Goal: Task Accomplishment & Management: Use online tool/utility

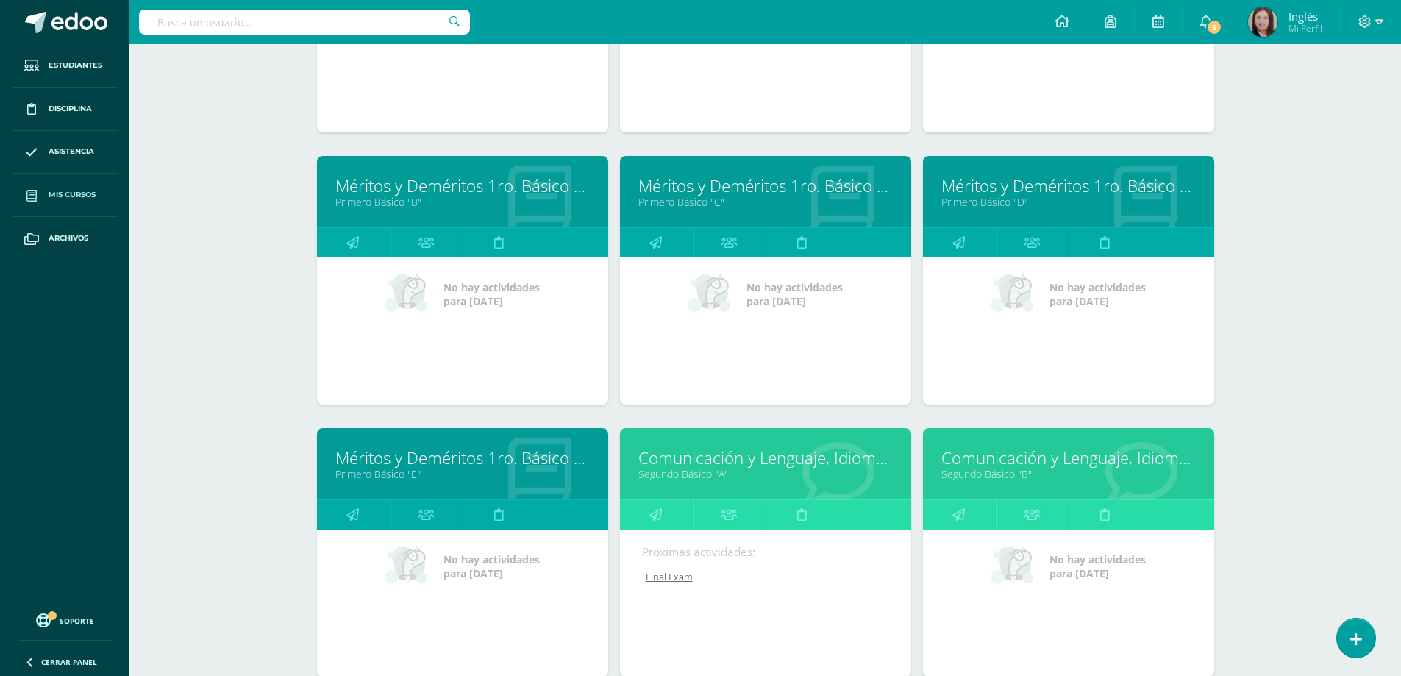
scroll to position [736, 0]
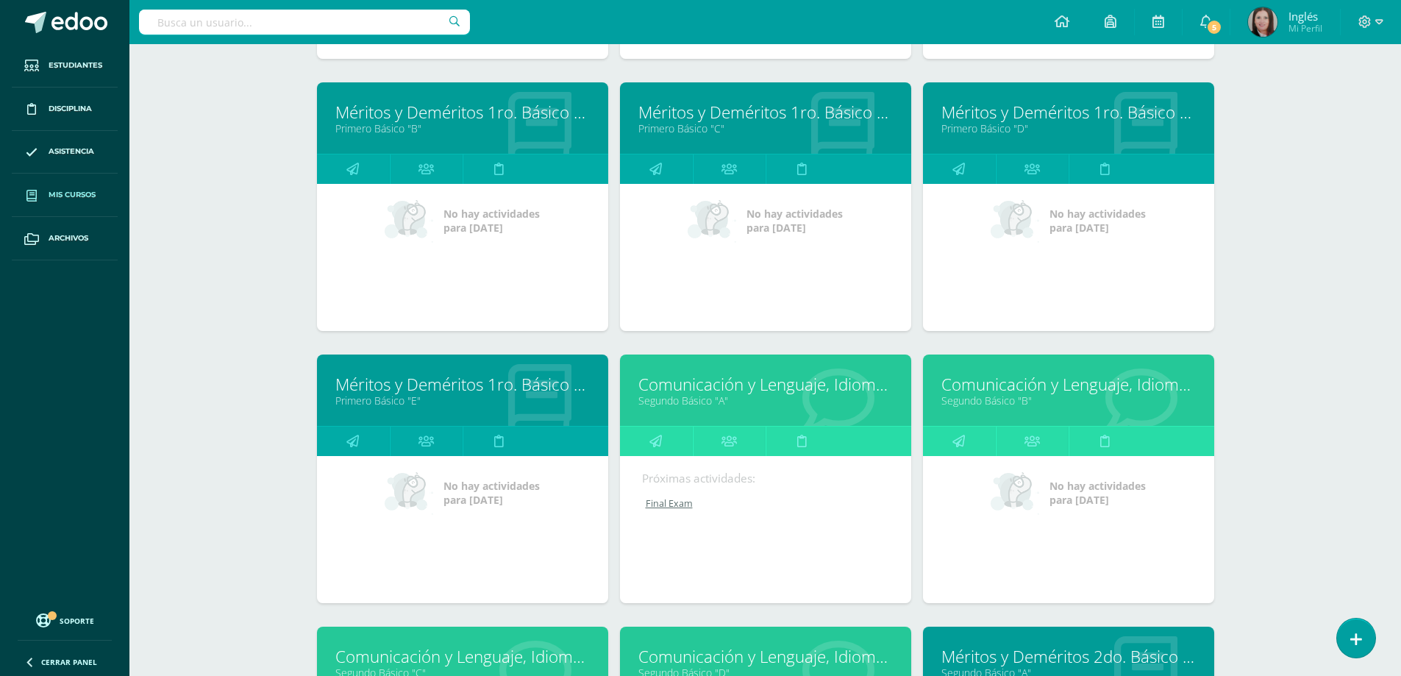
click at [991, 399] on link "Segundo Básico "B"" at bounding box center [1068, 401] width 254 height 14
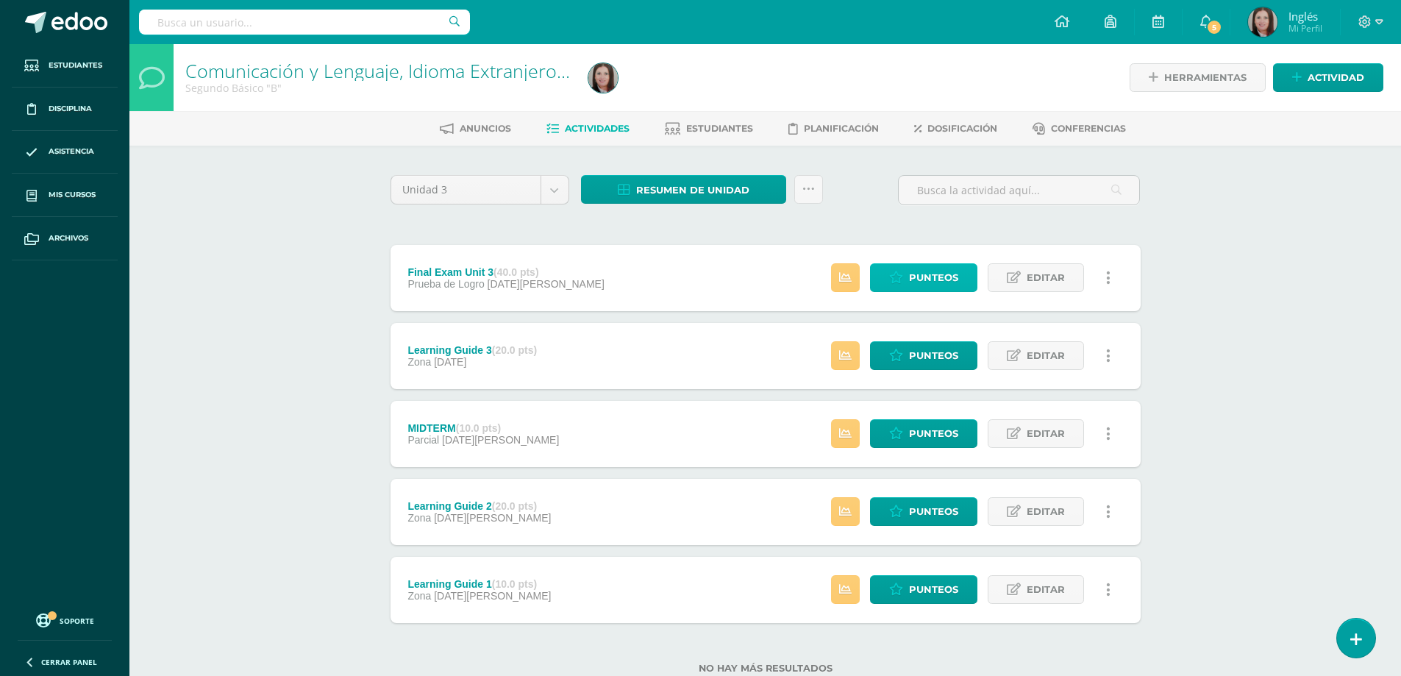
click at [928, 277] on span "Punteos" at bounding box center [933, 277] width 49 height 27
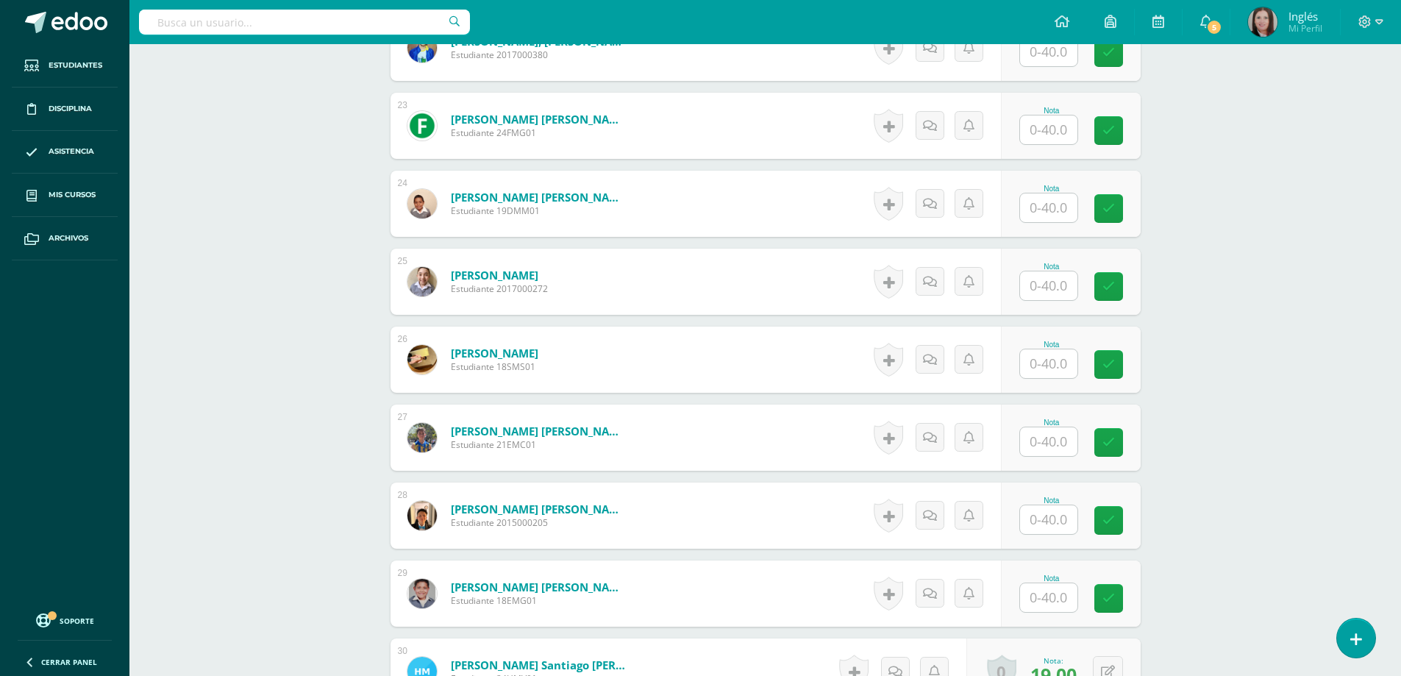
scroll to position [2207, 0]
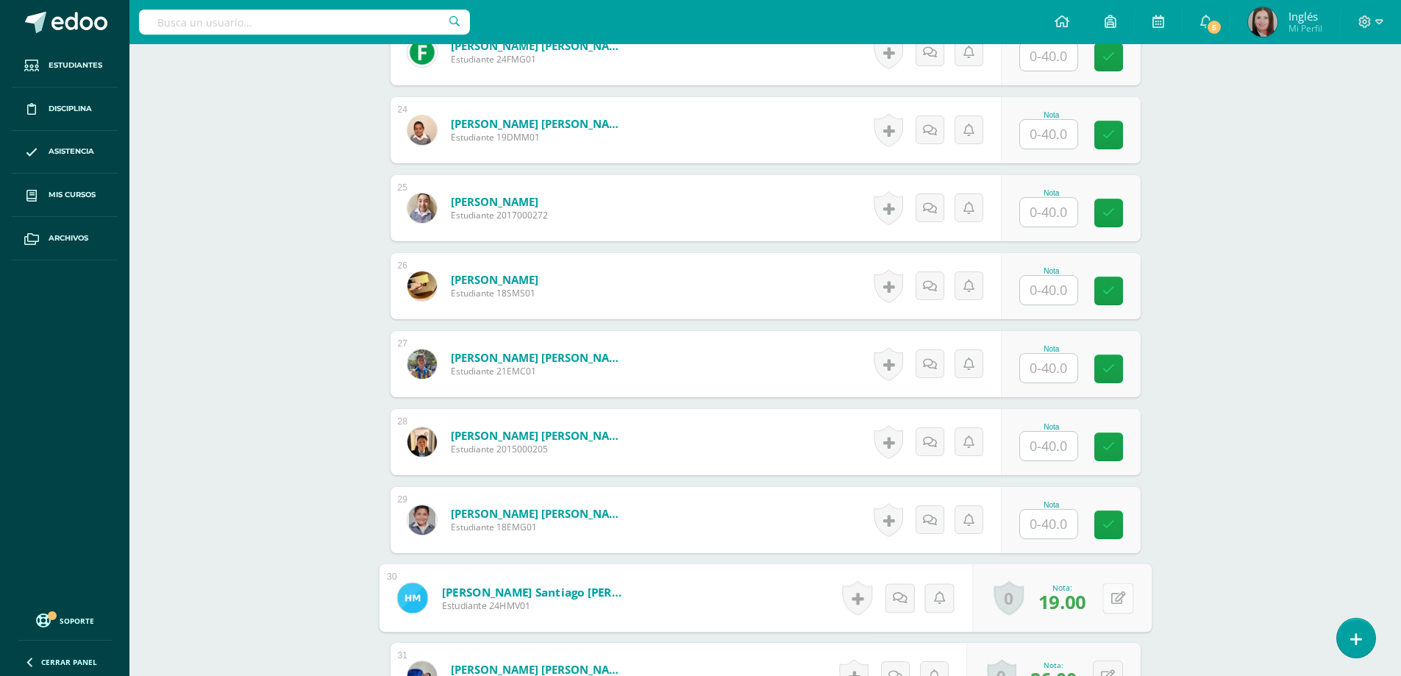
click at [1111, 602] on icon at bounding box center [1118, 597] width 15 height 13
type input "30"
click at [1089, 600] on link at bounding box center [1078, 602] width 29 height 29
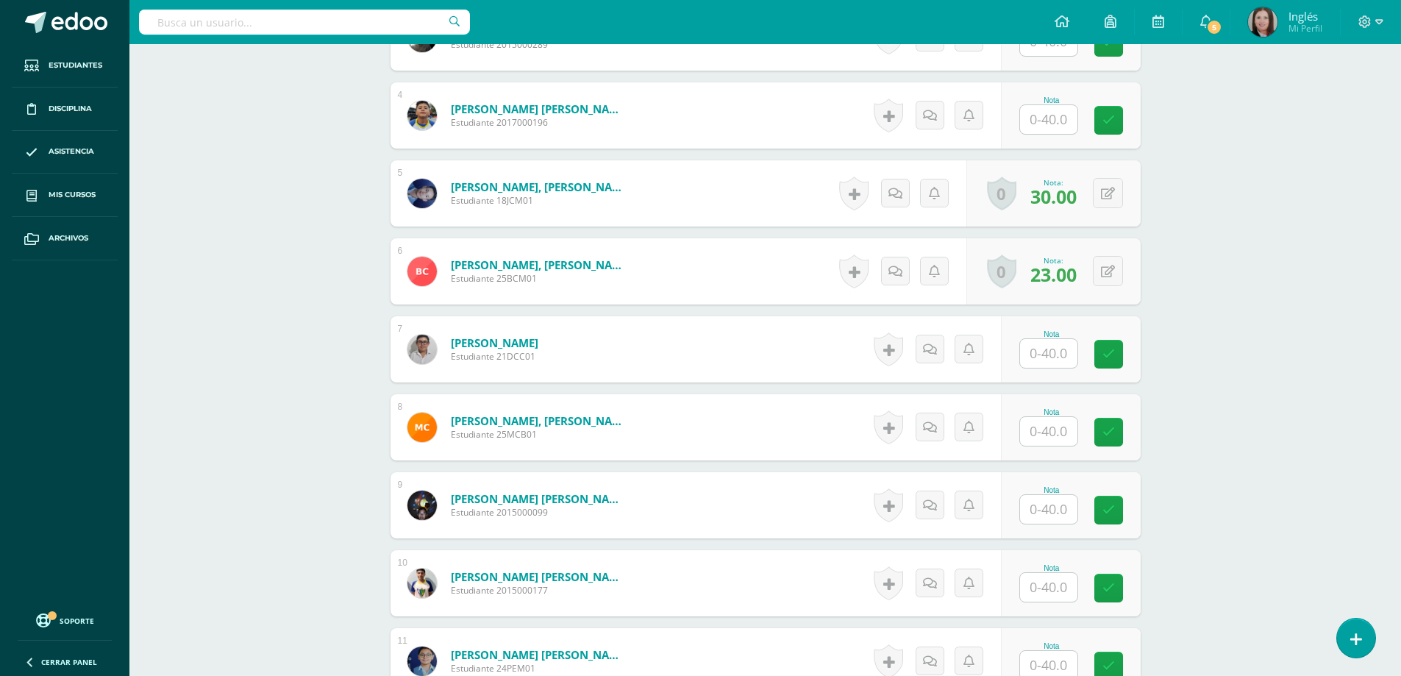
scroll to position [369, 0]
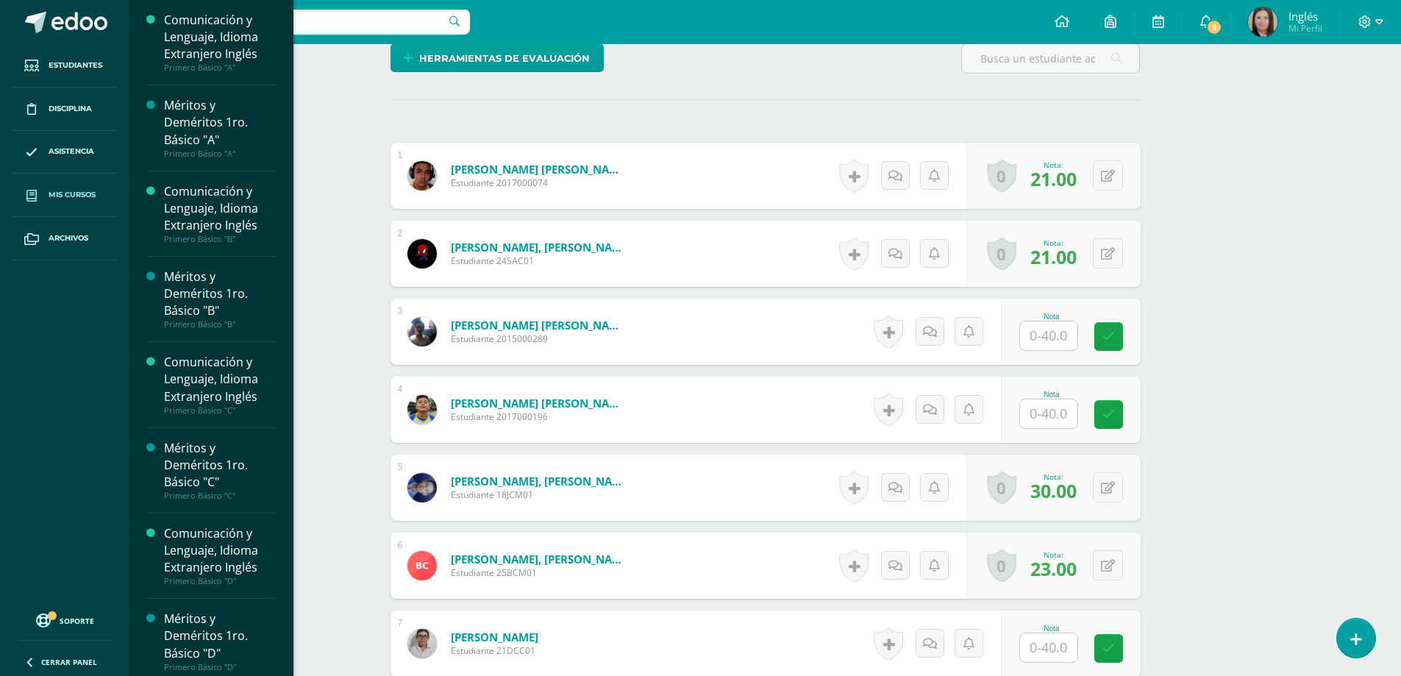
click at [84, 199] on span "Mis cursos" at bounding box center [72, 195] width 47 height 12
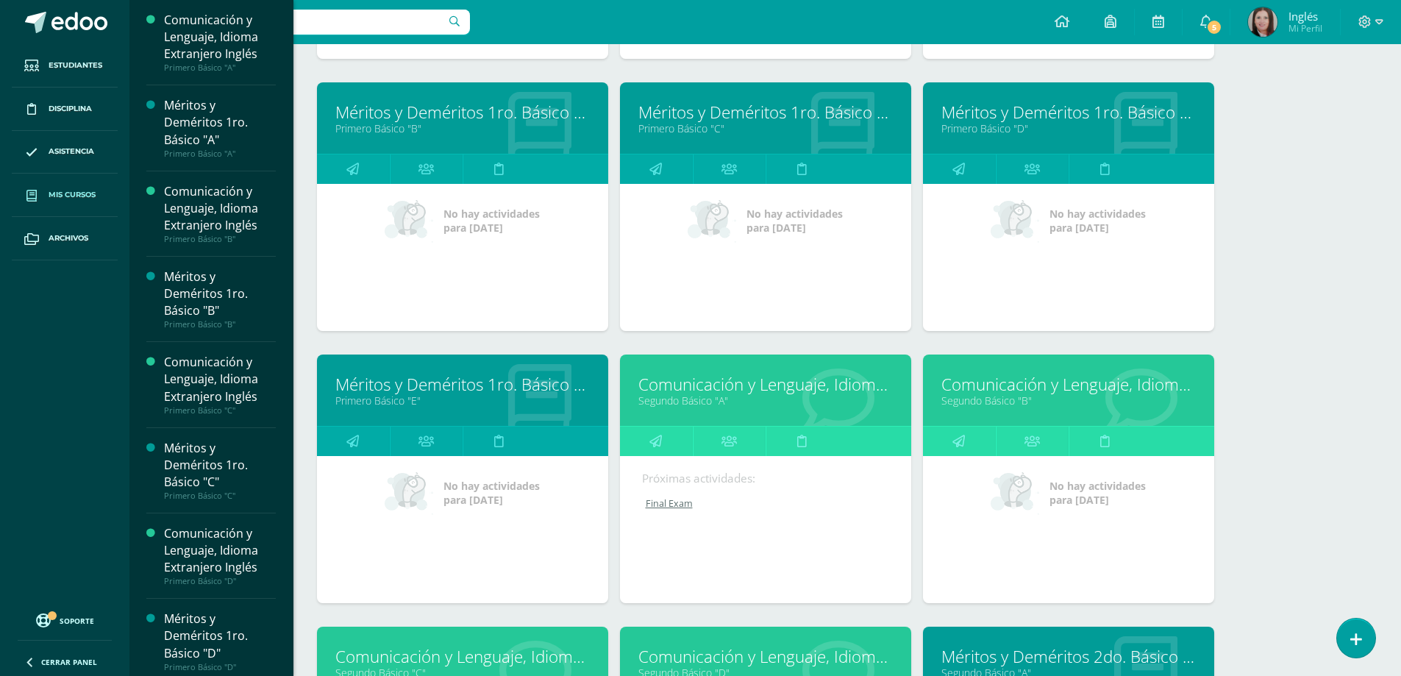
scroll to position [883, 0]
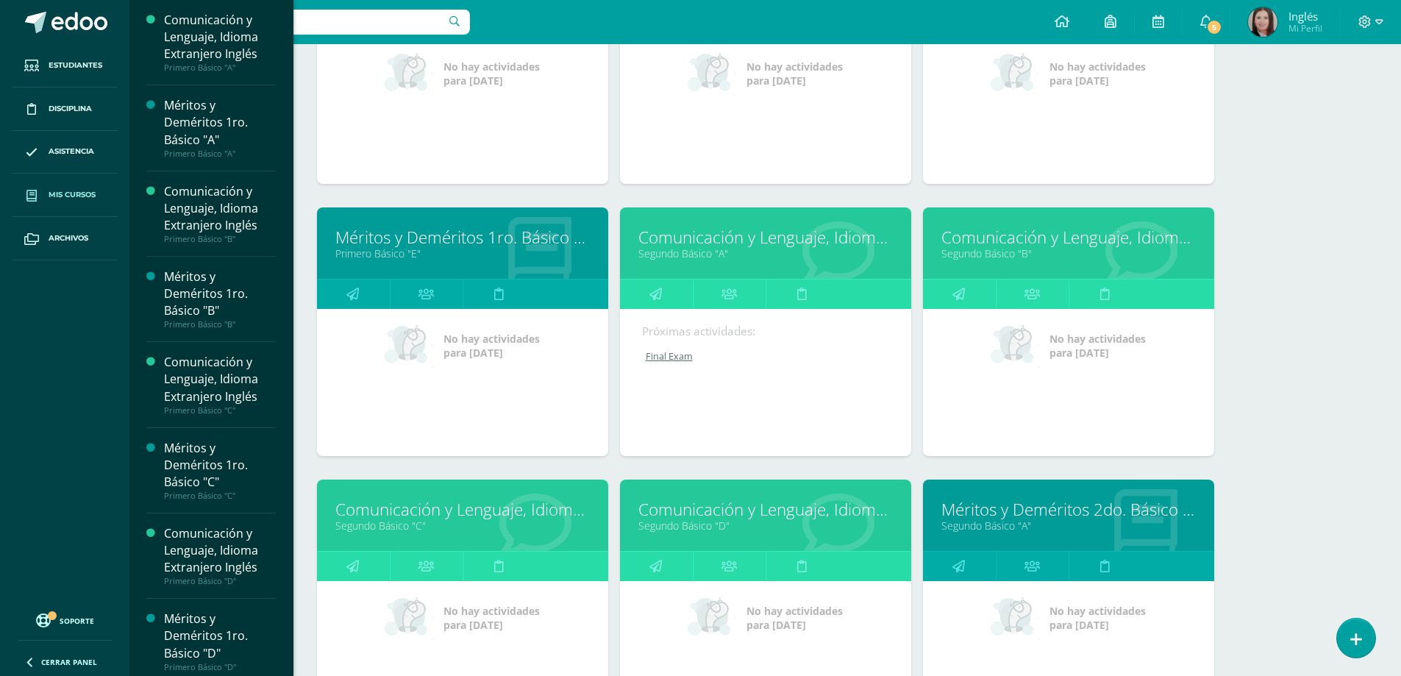
click at [401, 524] on link "Segundo Básico "C"" at bounding box center [462, 526] width 254 height 14
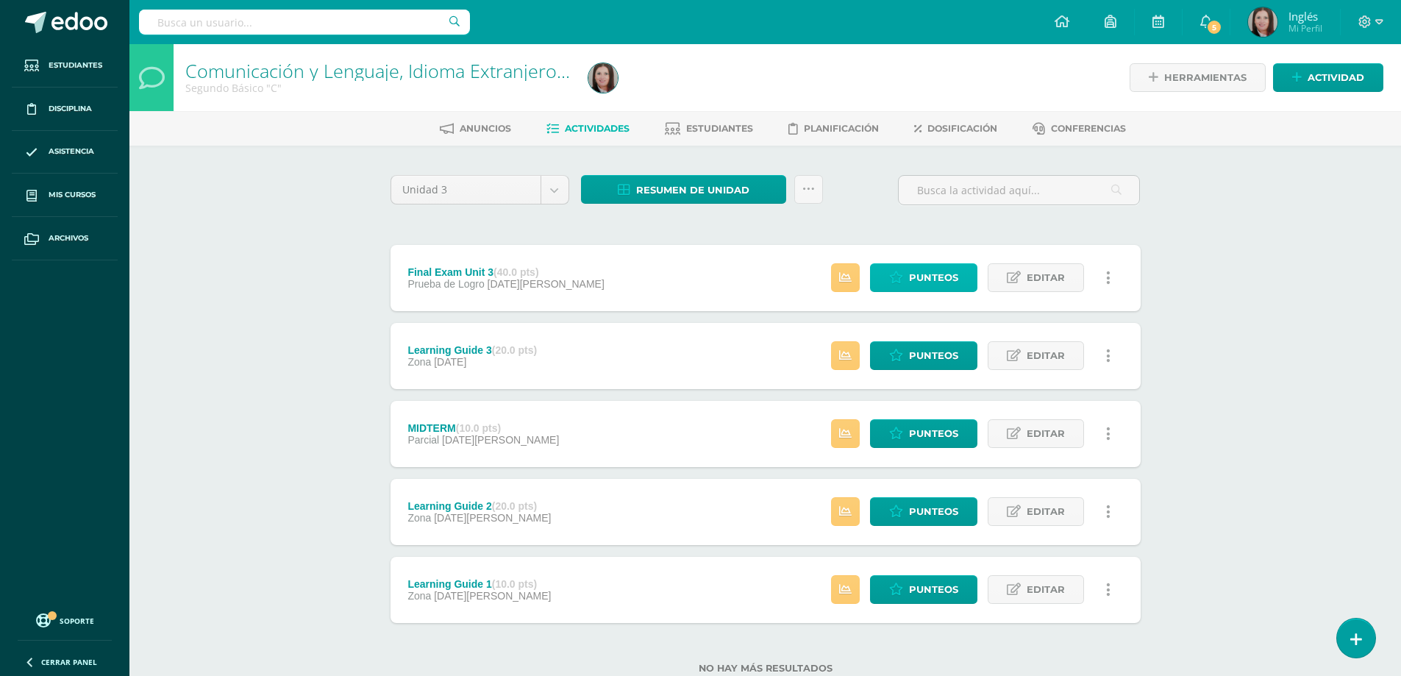
click at [933, 279] on span "Punteos" at bounding box center [933, 277] width 49 height 27
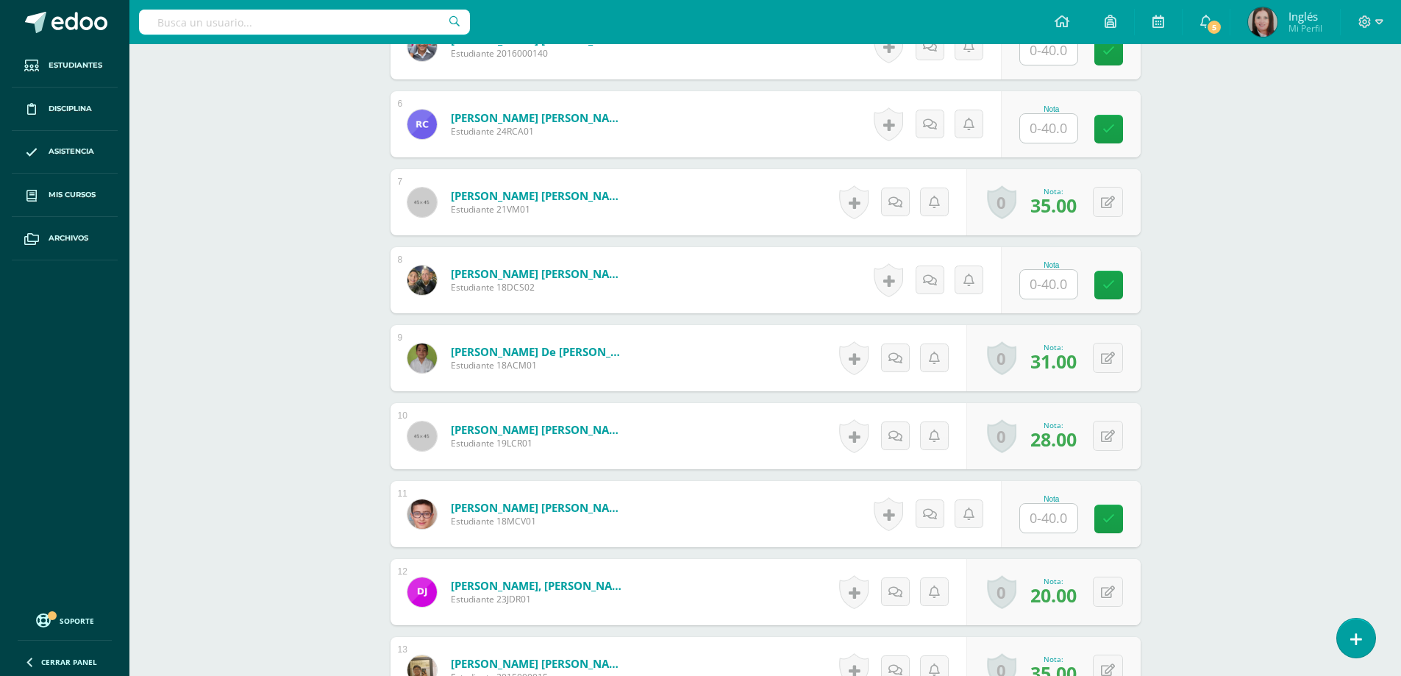
scroll to position [883, 0]
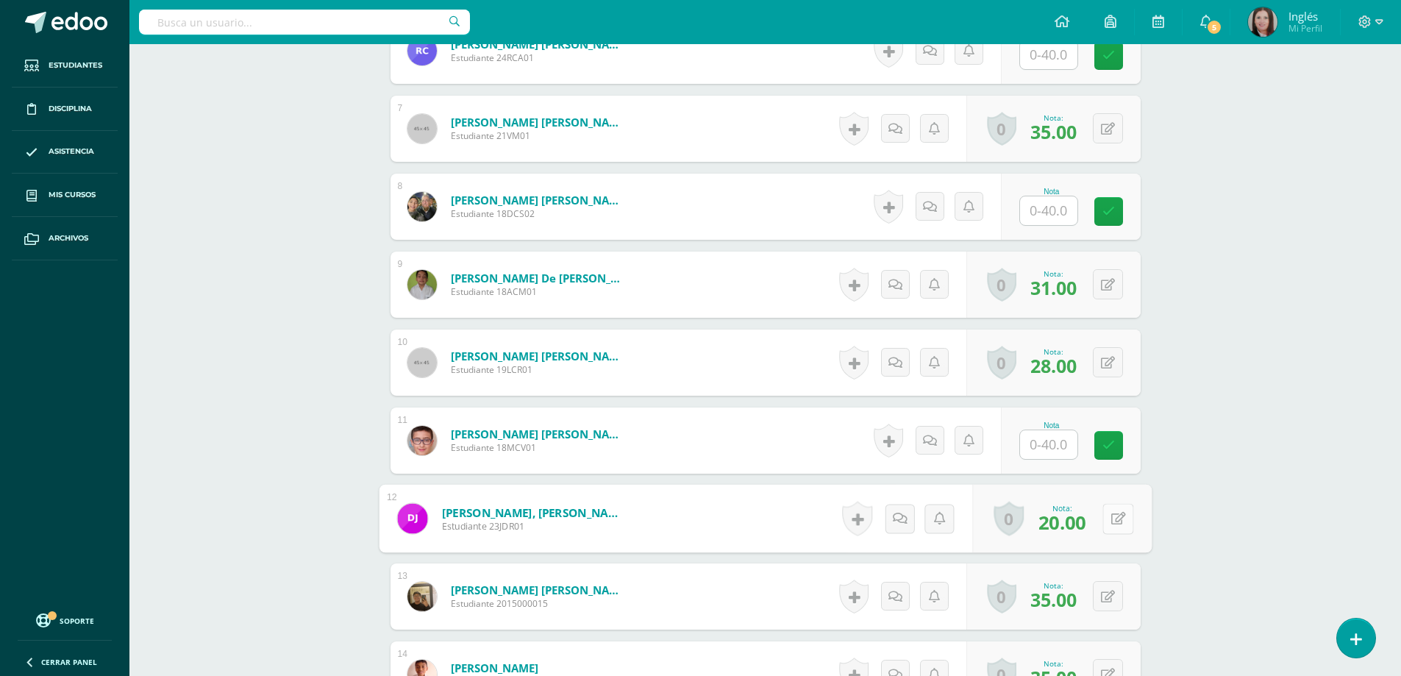
click at [1104, 519] on button at bounding box center [1118, 518] width 31 height 31
type input "26"
click at [1081, 527] on icon at bounding box center [1078, 523] width 13 height 13
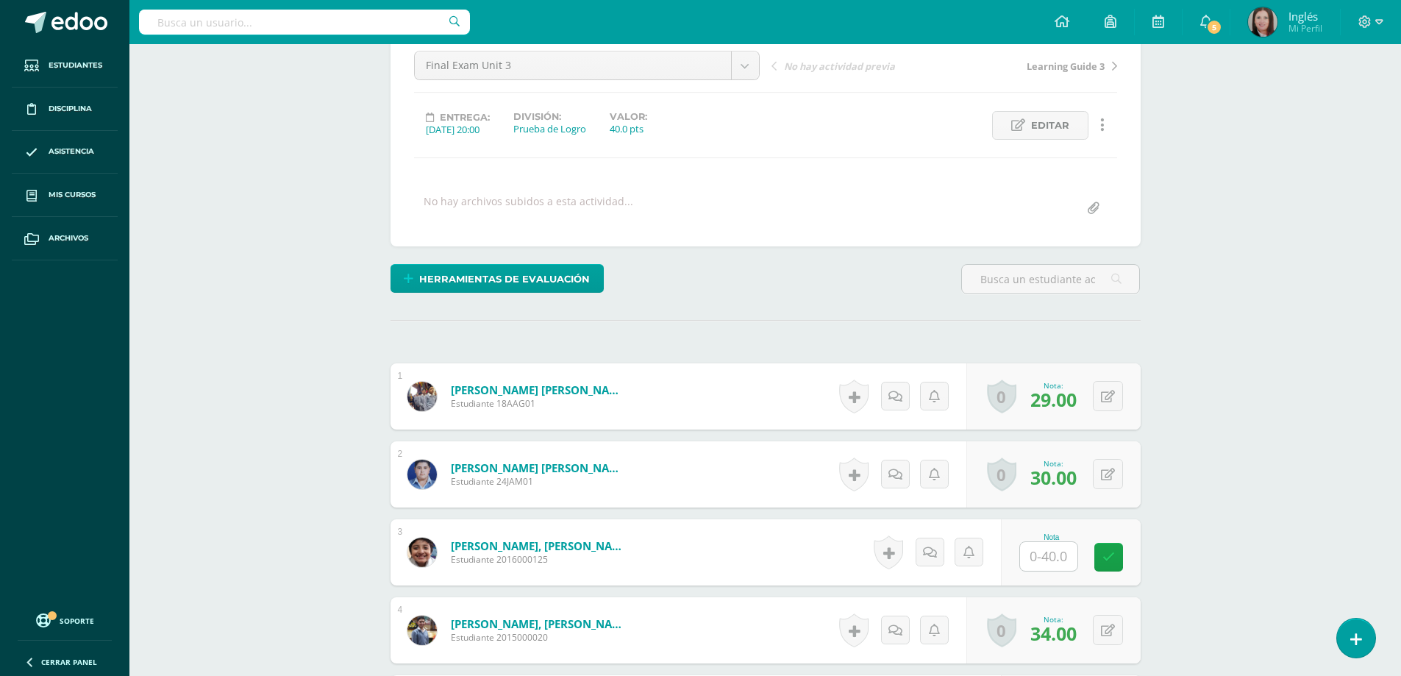
scroll to position [0, 0]
